Goal: Transaction & Acquisition: Book appointment/travel/reservation

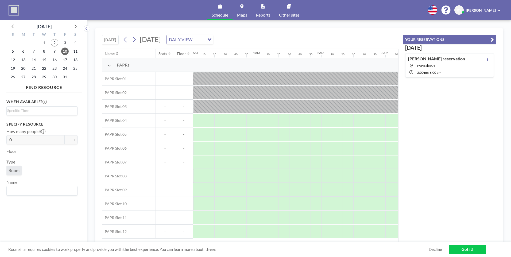
scroll to position [0, 598]
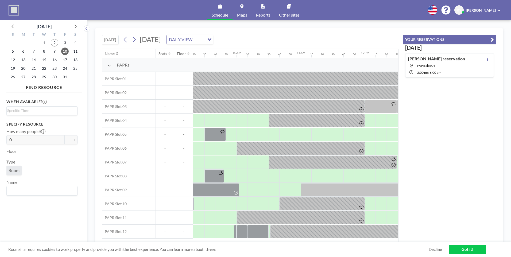
click at [493, 39] on icon "button" at bounding box center [492, 39] width 3 height 6
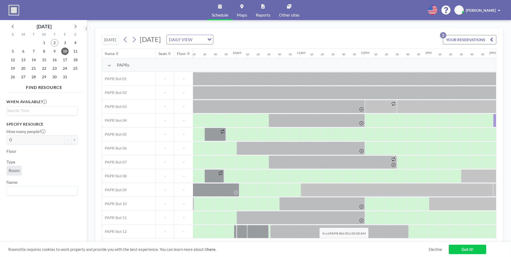
drag, startPoint x: 312, startPoint y: 242, endPoint x: 315, endPoint y: 242, distance: 2.9
click at [315, 242] on div "Roomzilla requires cookies to work properly and provide you with the best exper…" at bounding box center [255, 249] width 511 height 15
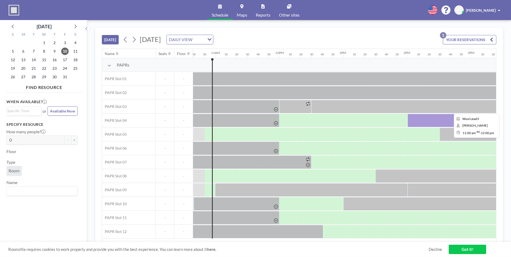
scroll to position [0, 685]
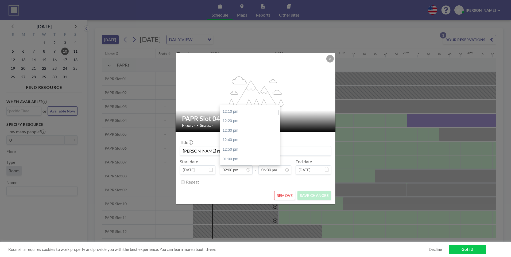
scroll to position [64, 0]
click at [241, 113] on div "12:10 pm" at bounding box center [251, 112] width 63 height 10
type input "12:10 pm"
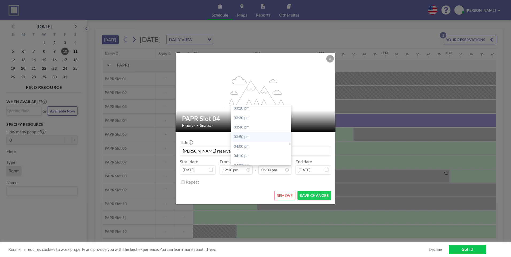
scroll to position [868, 0]
click at [249, 117] on div "03:20 pm" at bounding box center [262, 118] width 63 height 10
type input "03:20 pm"
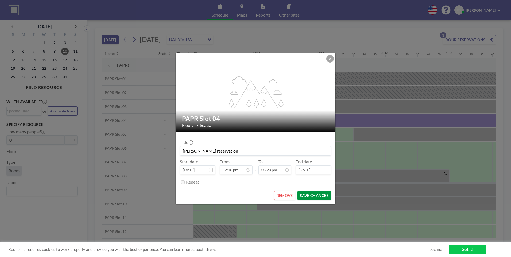
scroll to position [876, 0]
click at [314, 195] on button "SAVE CHANGES" at bounding box center [315, 195] width 34 height 9
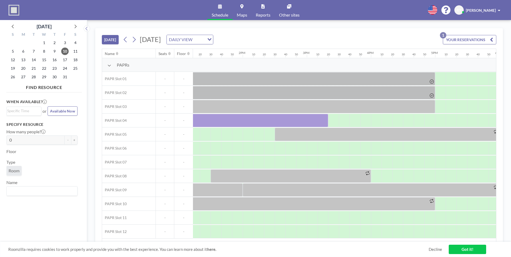
scroll to position [0, 850]
click at [403, 117] on div at bounding box center [407, 120] width 11 height 13
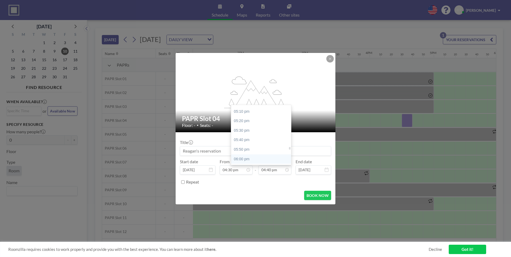
scroll to position [1005, 0]
click at [256, 158] on div "06:30 pm" at bounding box center [262, 161] width 63 height 10
type input "06:30 pm"
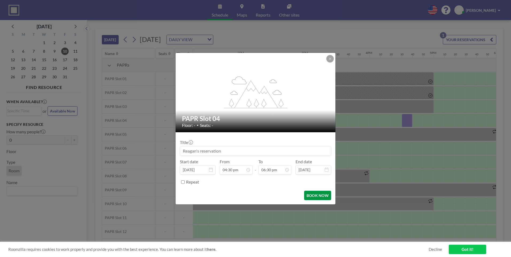
scroll to position [0, 0]
drag, startPoint x: 320, startPoint y: 196, endPoint x: 329, endPoint y: 199, distance: 9.2
click at [320, 195] on button "BOOK NOW" at bounding box center [317, 195] width 27 height 9
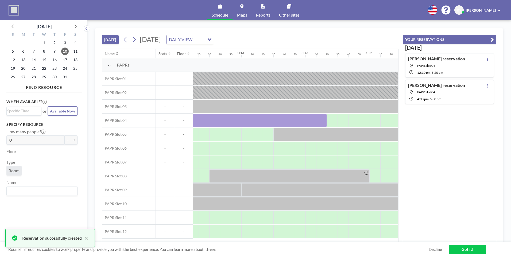
click at [493, 40] on icon "button" at bounding box center [492, 39] width 3 height 6
